Goal: Find specific page/section: Find specific page/section

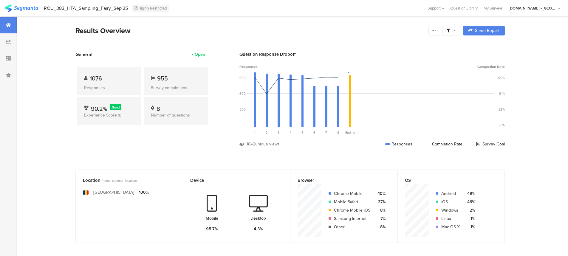
click at [24, 8] on img at bounding box center [21, 7] width 34 height 7
